Goal: Find specific page/section: Find specific page/section

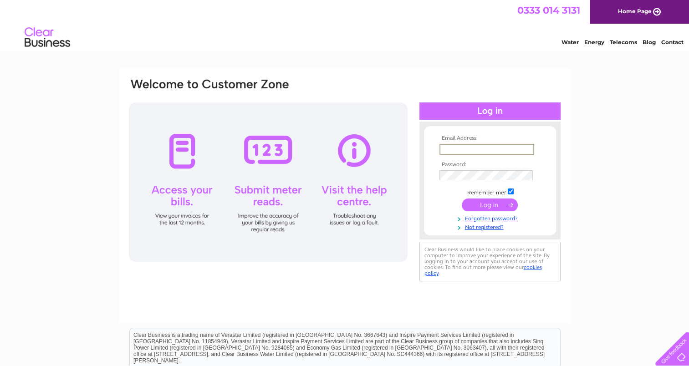
click at [474, 152] on input "text" at bounding box center [487, 149] width 95 height 11
type input "eusales@caldigit.com"
click at [462, 198] on input "submit" at bounding box center [490, 204] width 56 height 13
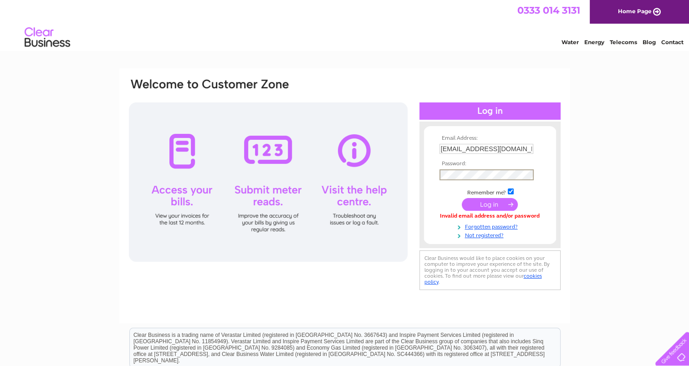
click at [462, 198] on input "submit" at bounding box center [490, 204] width 56 height 13
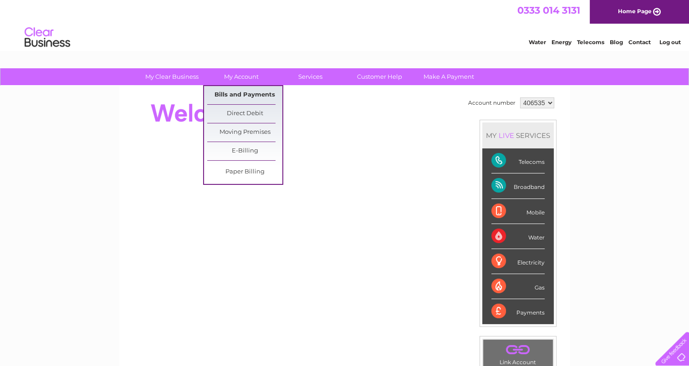
click at [241, 91] on link "Bills and Payments" at bounding box center [244, 95] width 75 height 18
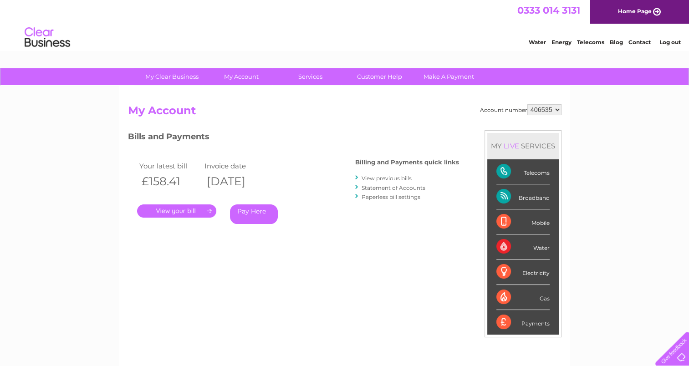
click at [197, 213] on link "." at bounding box center [176, 211] width 79 height 13
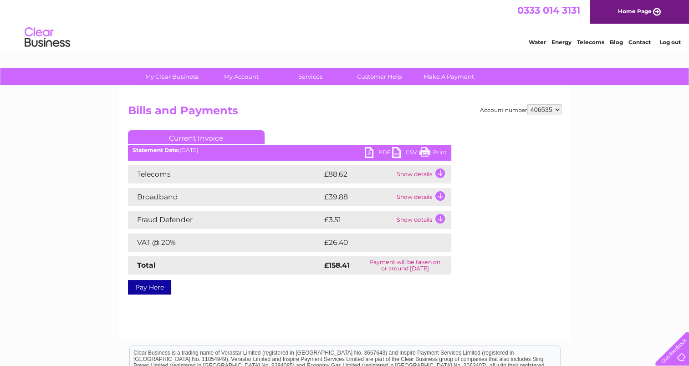
click at [376, 154] on link "PDF" at bounding box center [378, 153] width 27 height 13
